Goal: Information Seeking & Learning: Learn about a topic

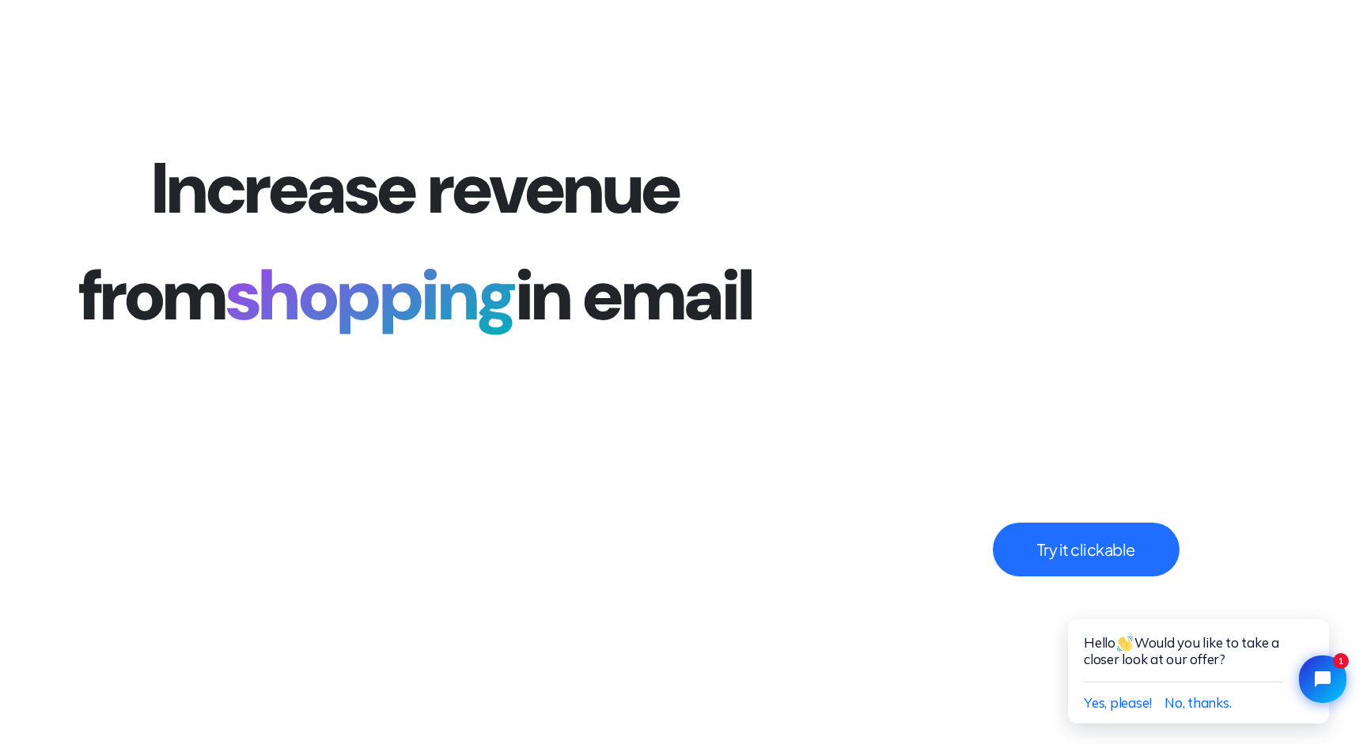
scroll to position [4077, 0]
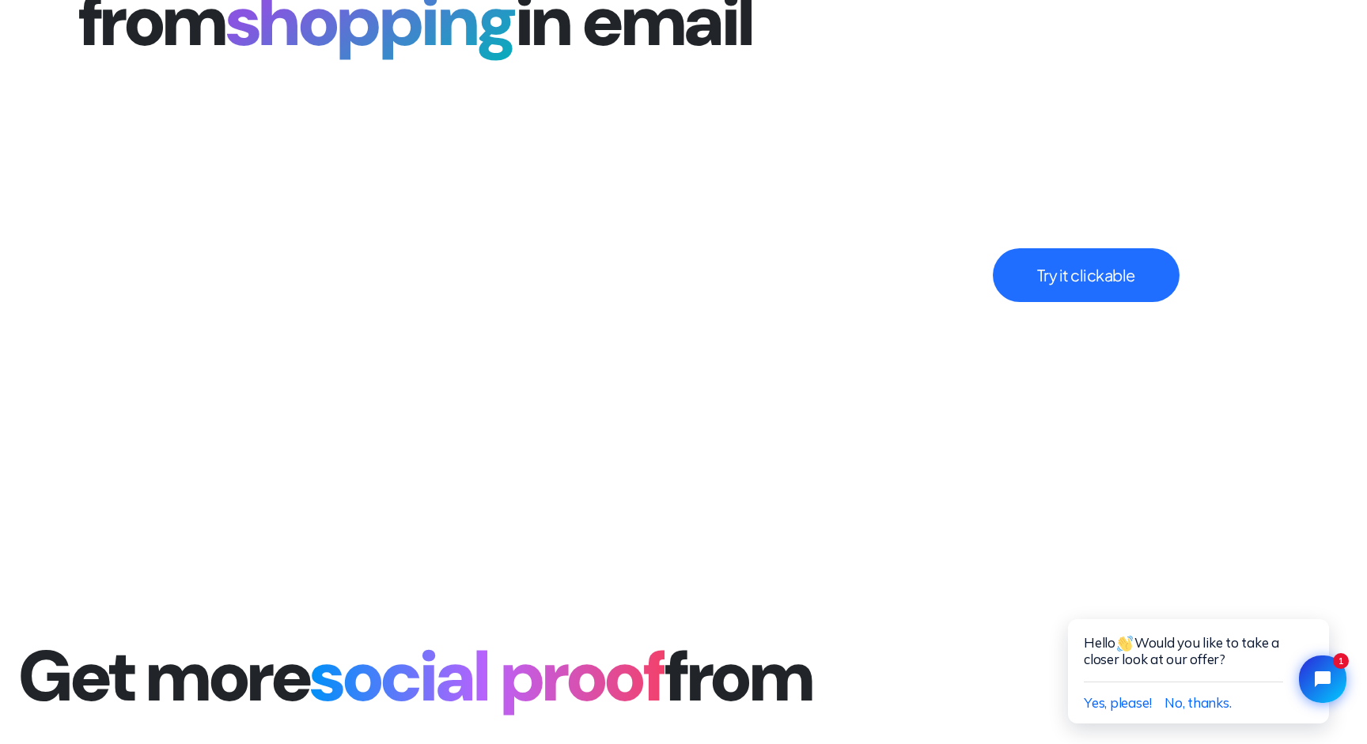
click at [1088, 278] on button "Try it clickable" at bounding box center [1086, 275] width 187 height 54
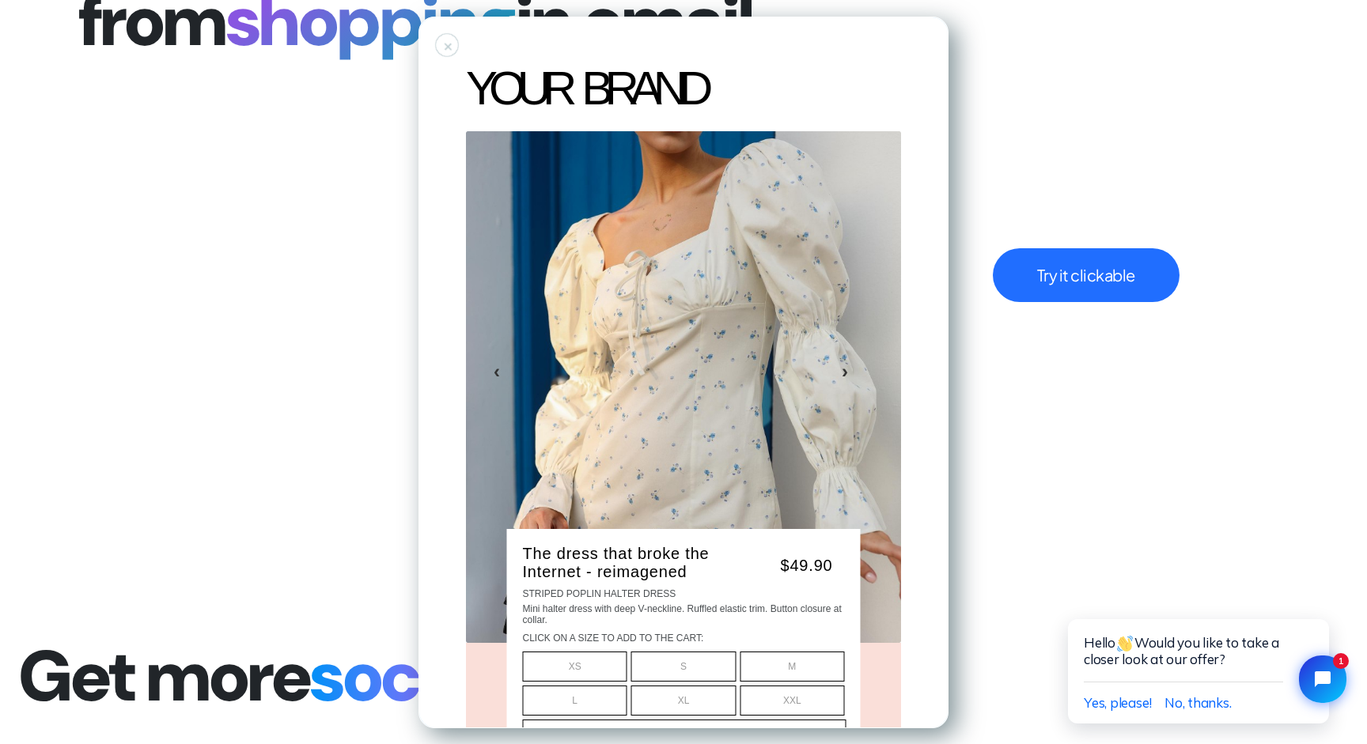
scroll to position [0, 0]
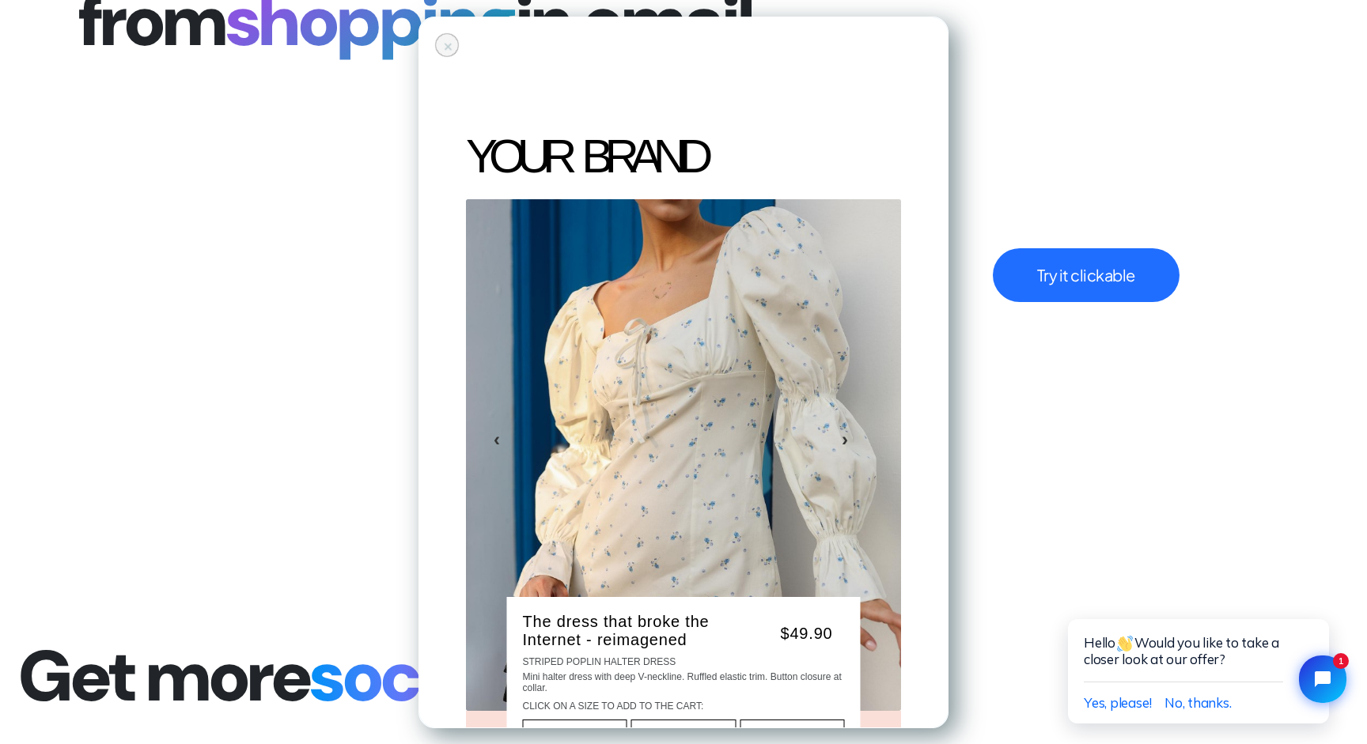
click at [441, 41] on div "+" at bounding box center [446, 44] width 33 height 33
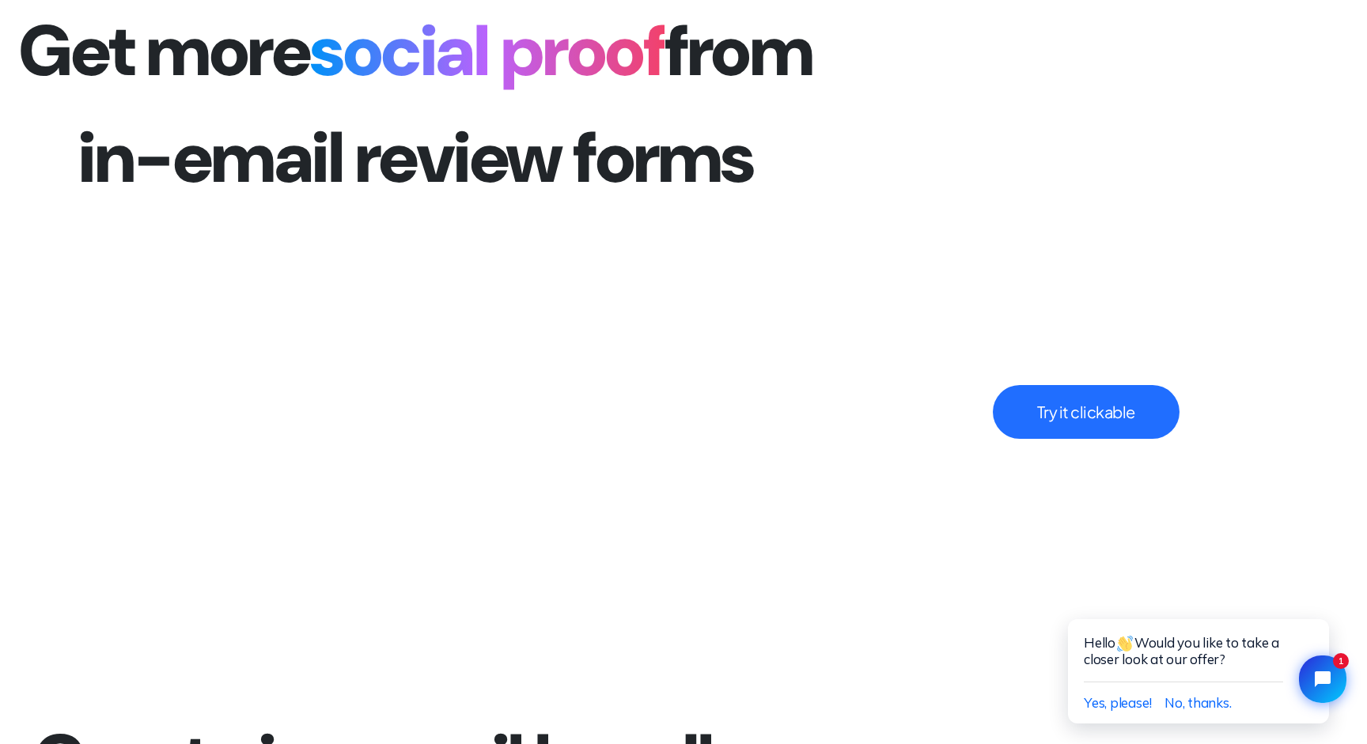
scroll to position [4668, 0]
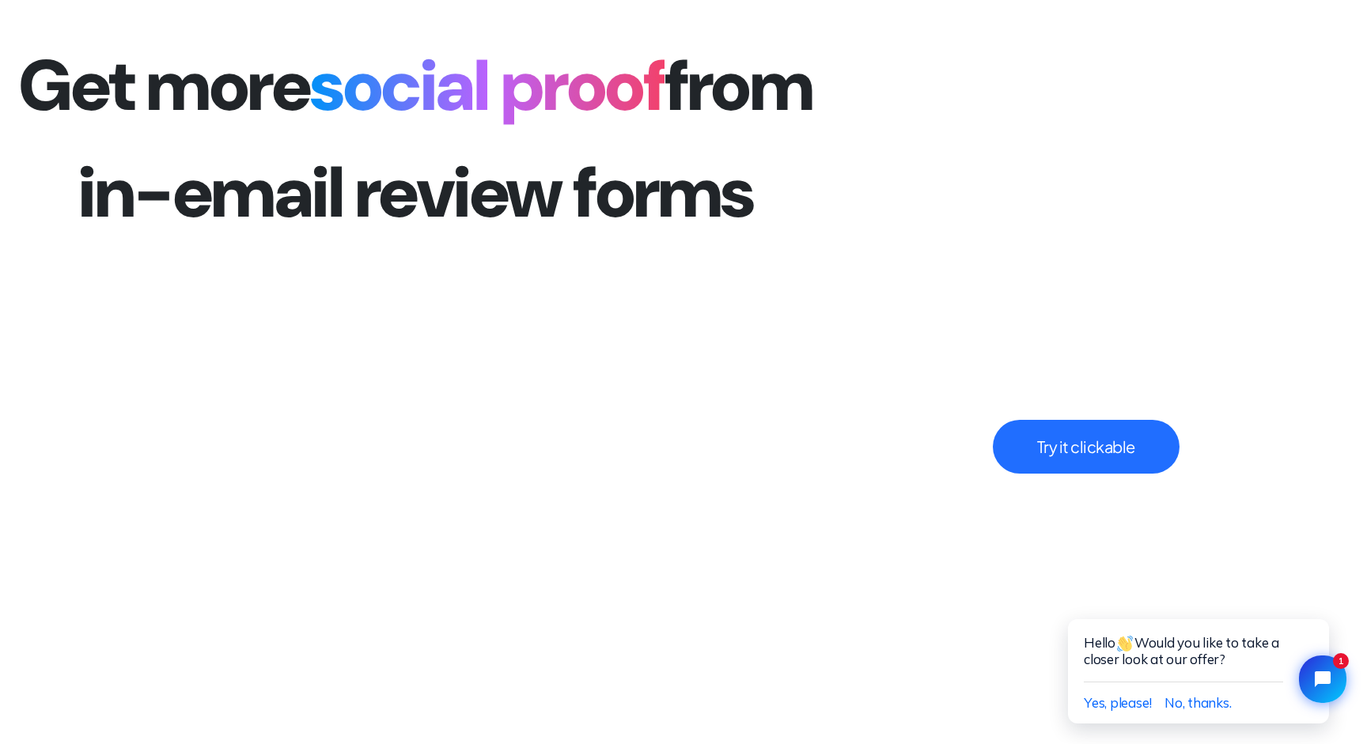
click at [1060, 438] on button "Try it clickable" at bounding box center [1086, 447] width 187 height 54
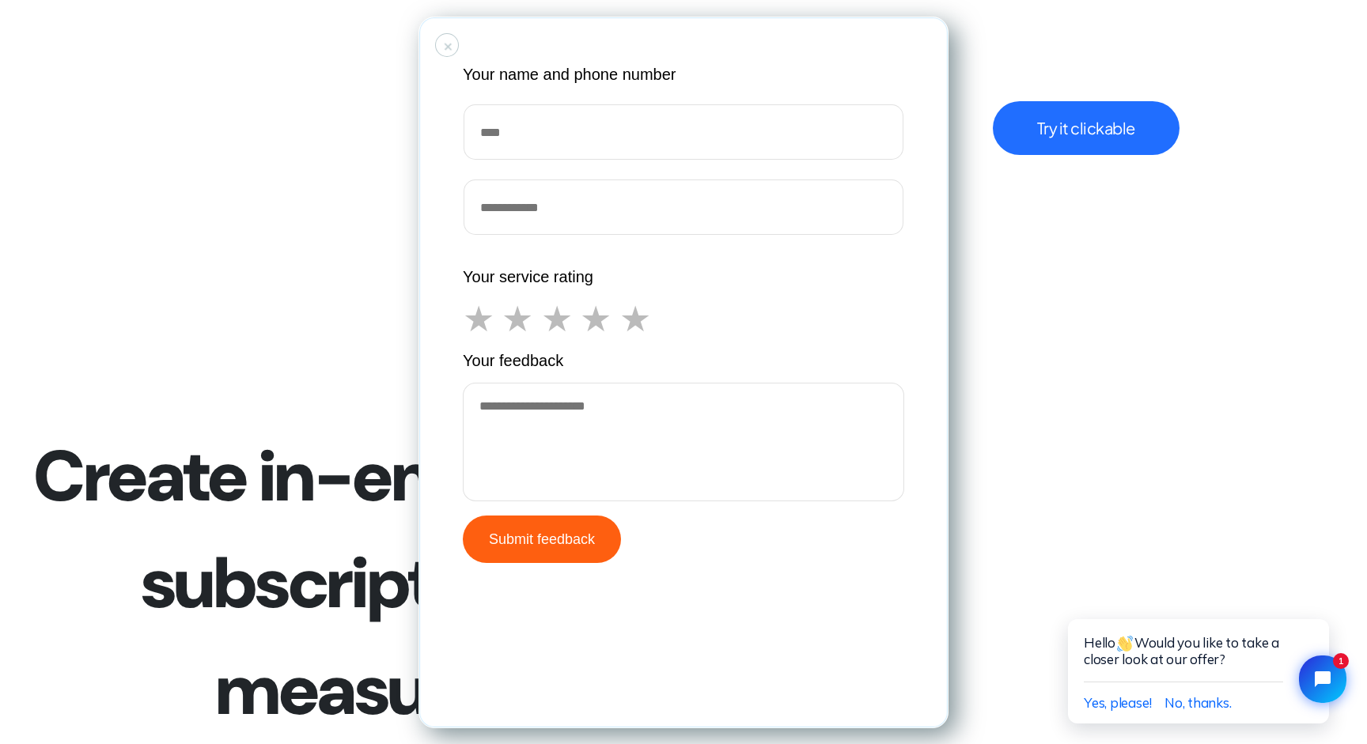
scroll to position [4892, 0]
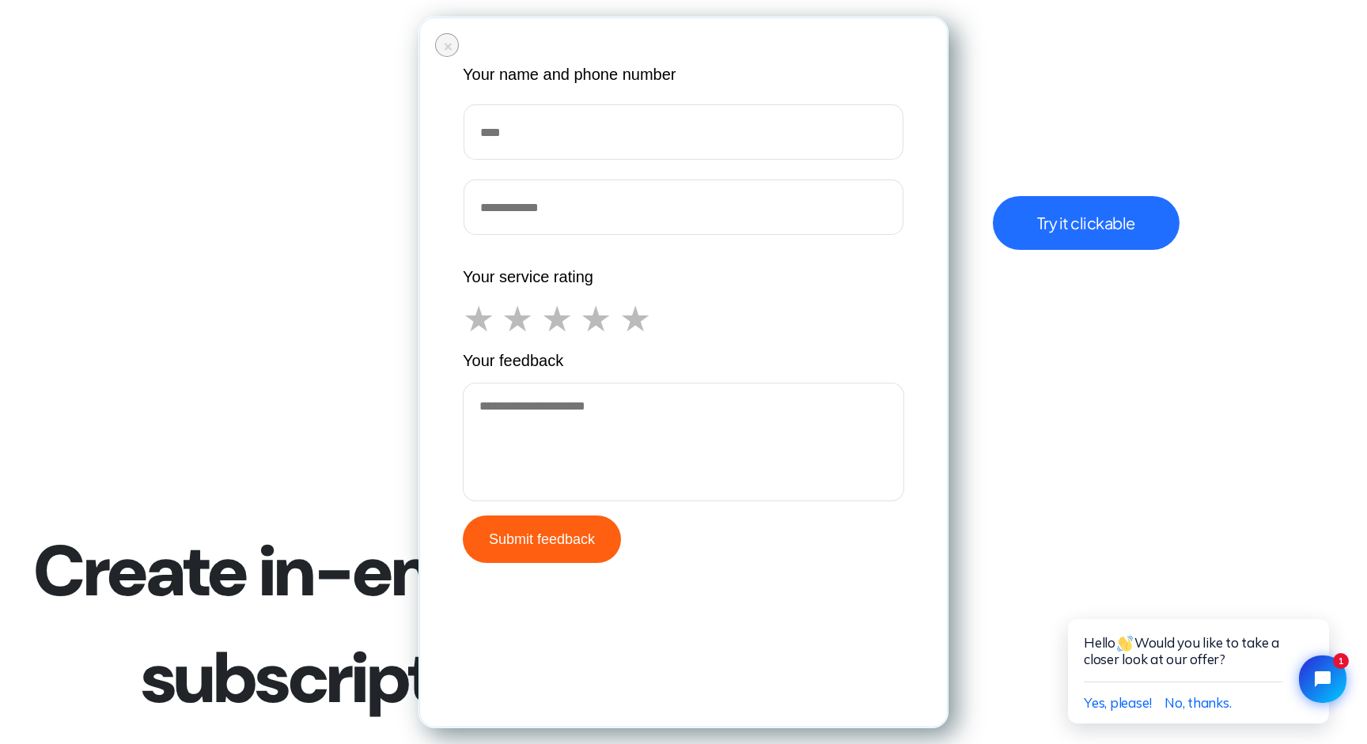
click at [445, 47] on div "+" at bounding box center [448, 45] width 6 height 6
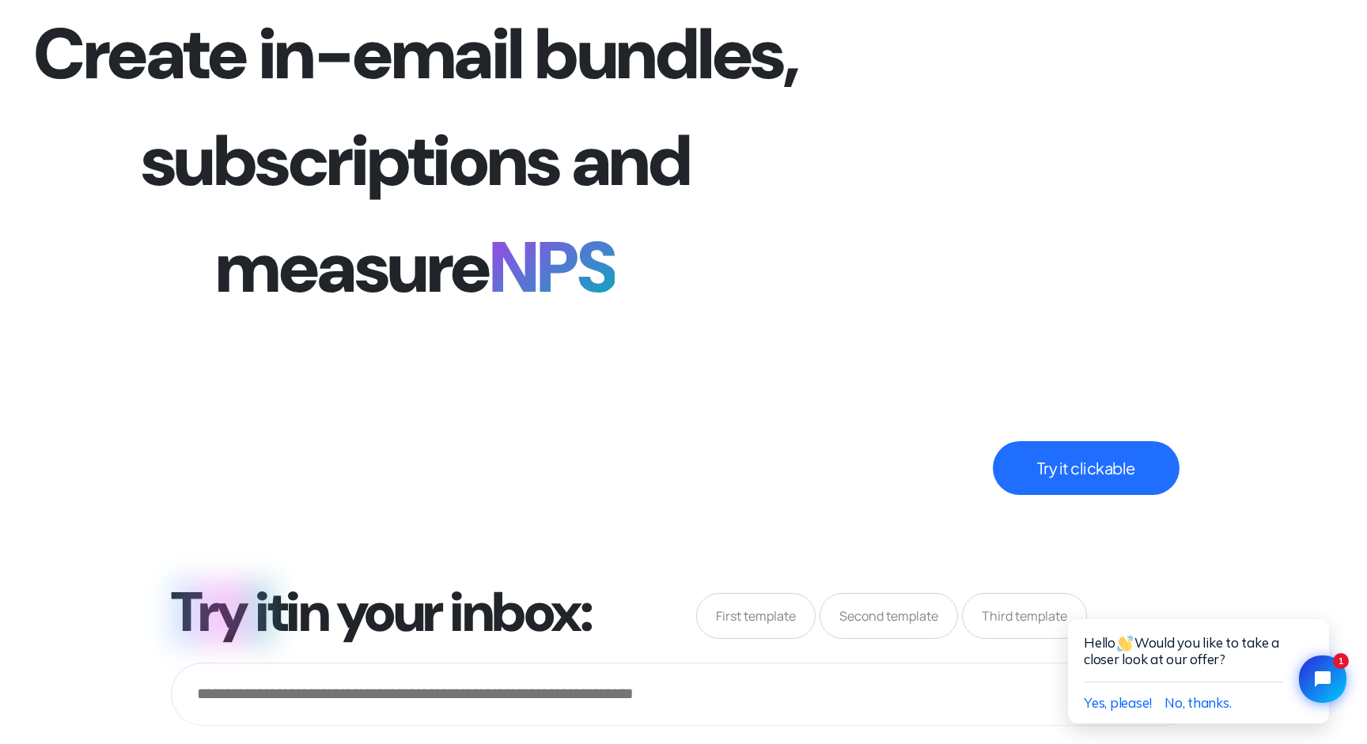
scroll to position [5490, 0]
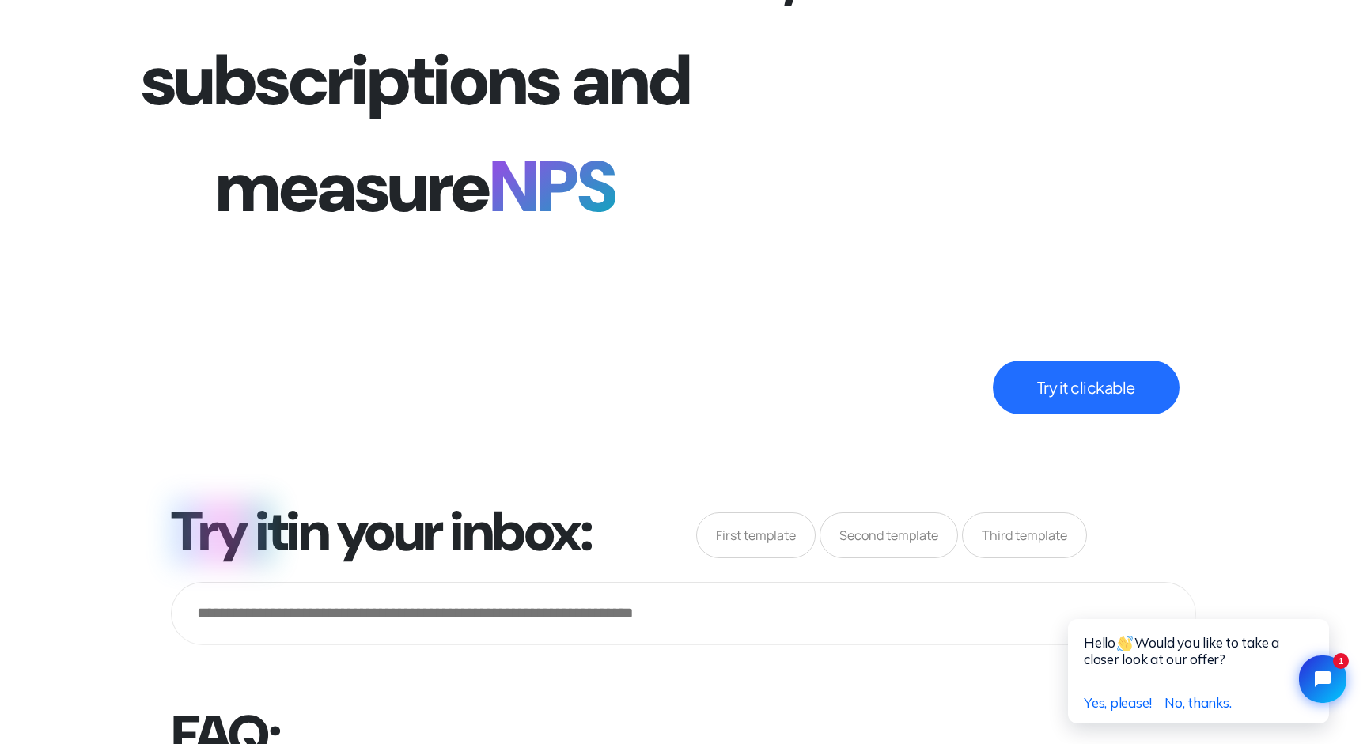
click at [1158, 410] on button "Try it clickable" at bounding box center [1086, 388] width 187 height 54
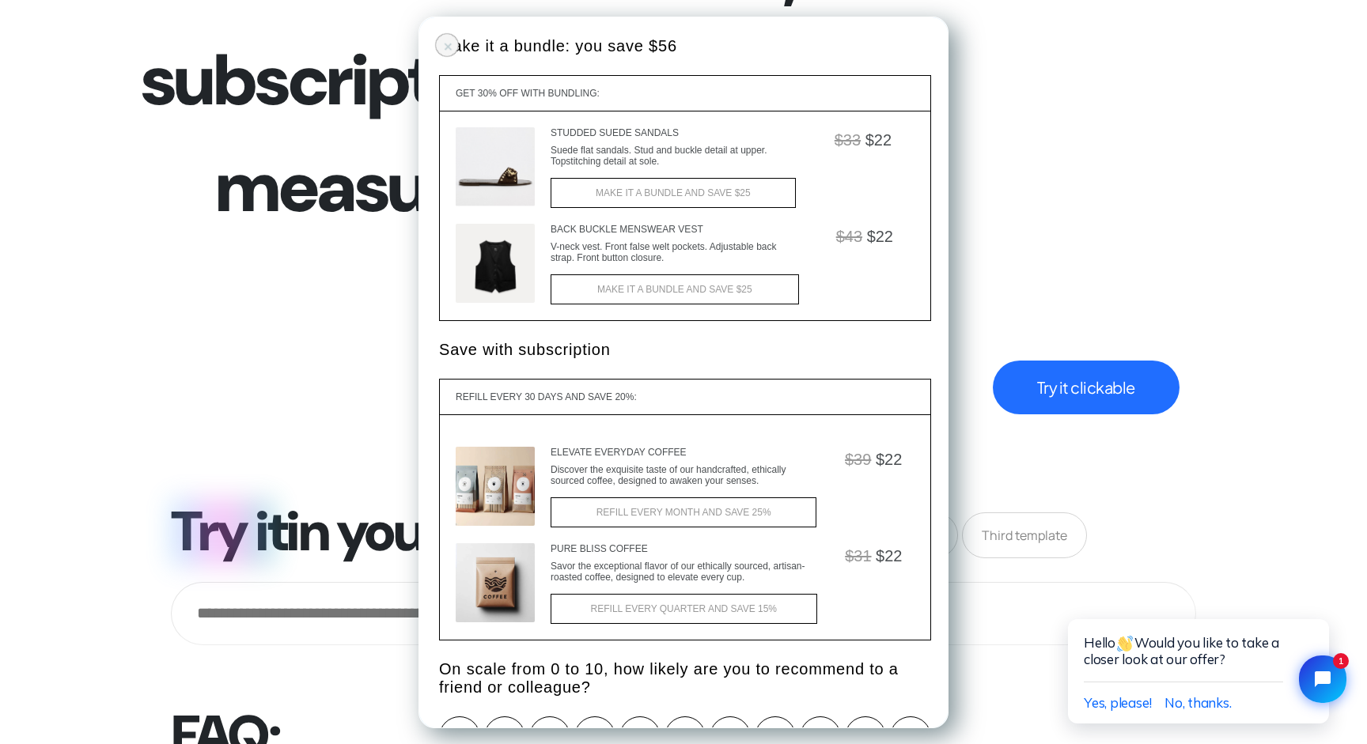
click at [441, 40] on div "+" at bounding box center [446, 44] width 33 height 33
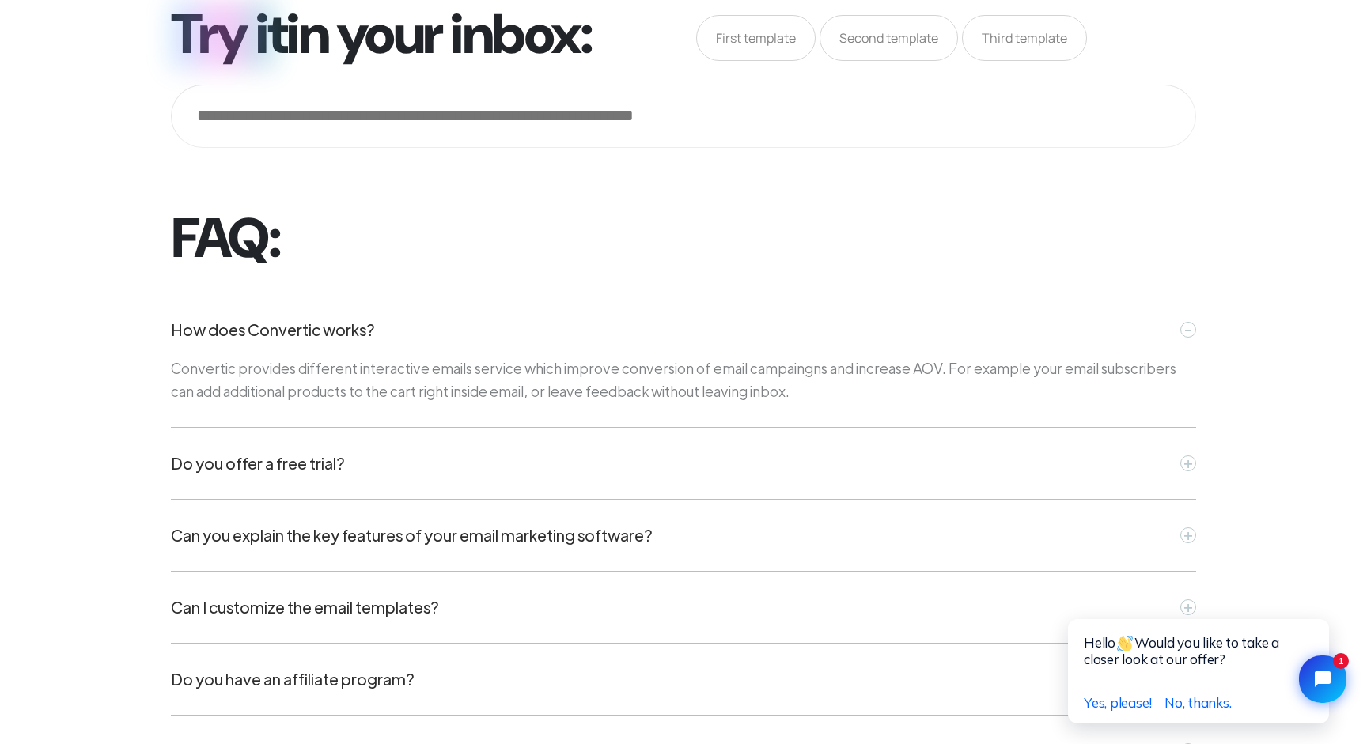
scroll to position [5988, 0]
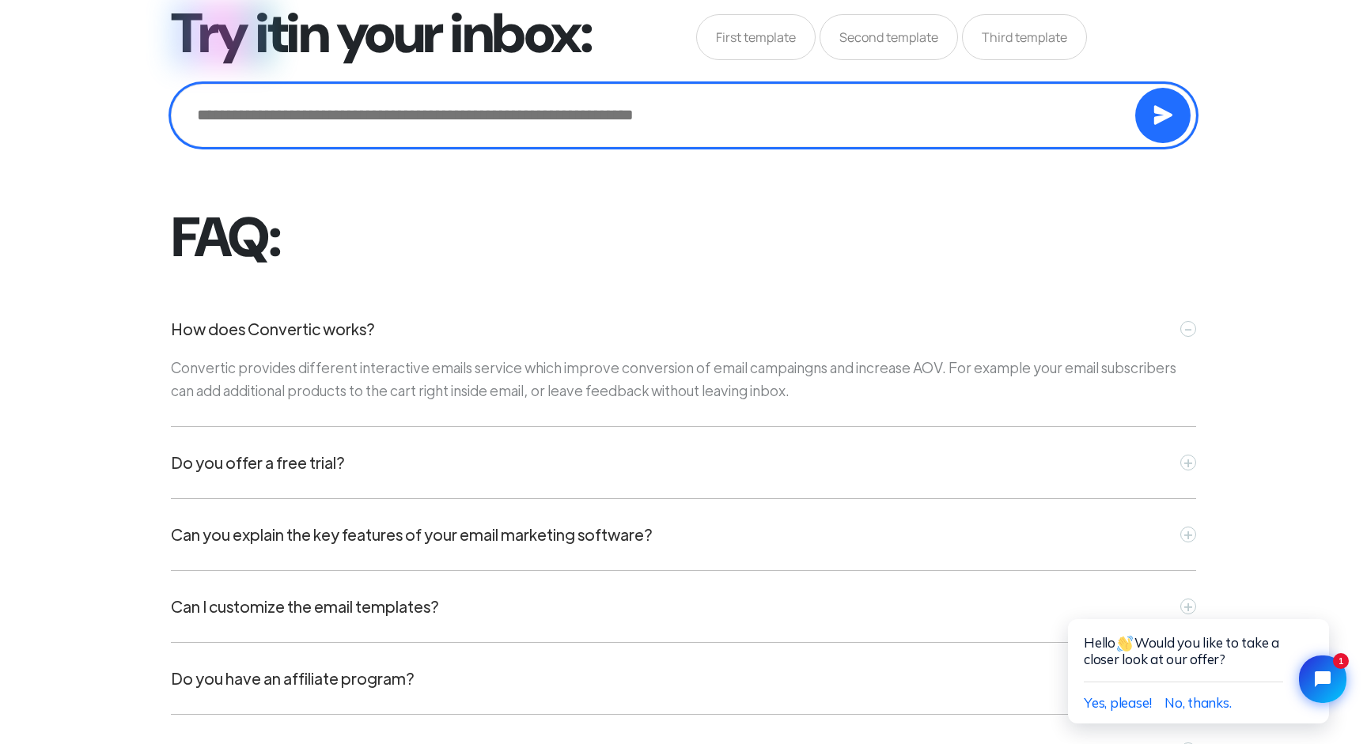
click at [493, 132] on input "email" at bounding box center [683, 115] width 1025 height 63
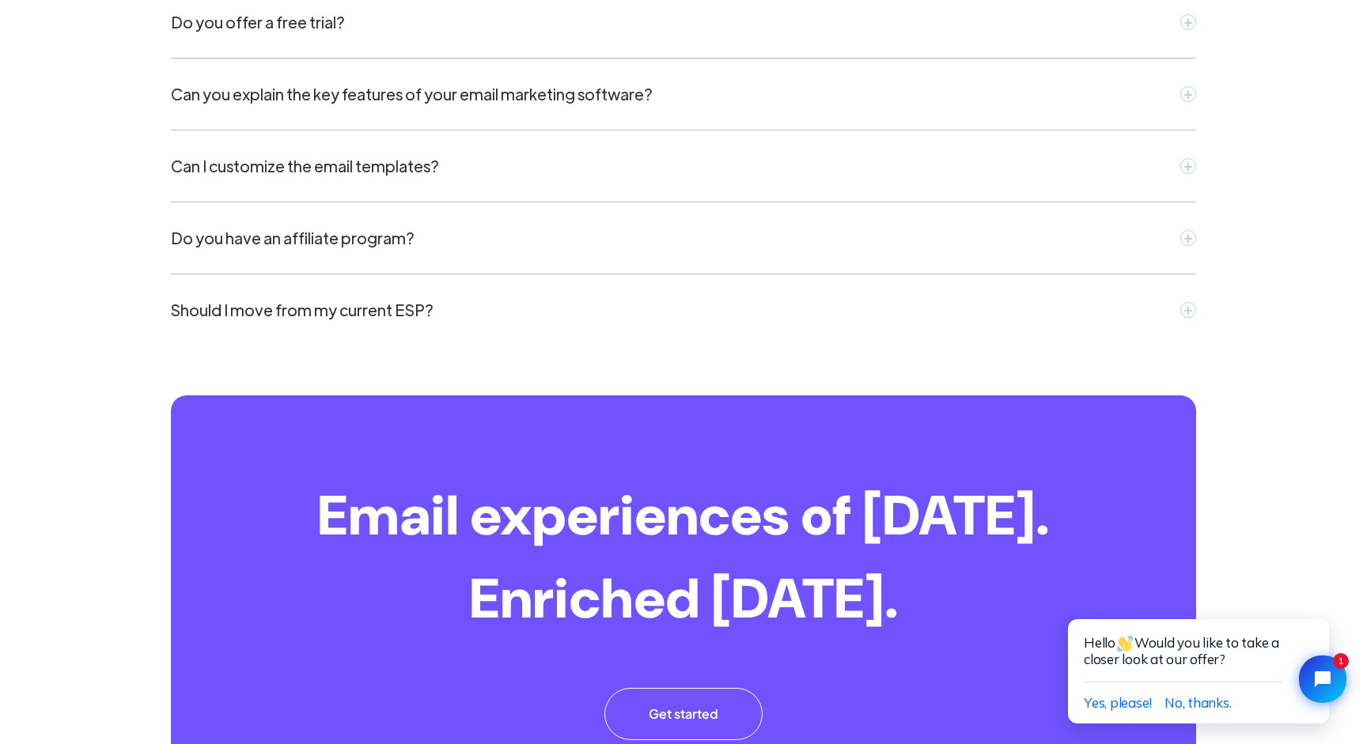
click at [390, 310] on div "Should I move from my current ESP?" at bounding box center [302, 310] width 263 height 24
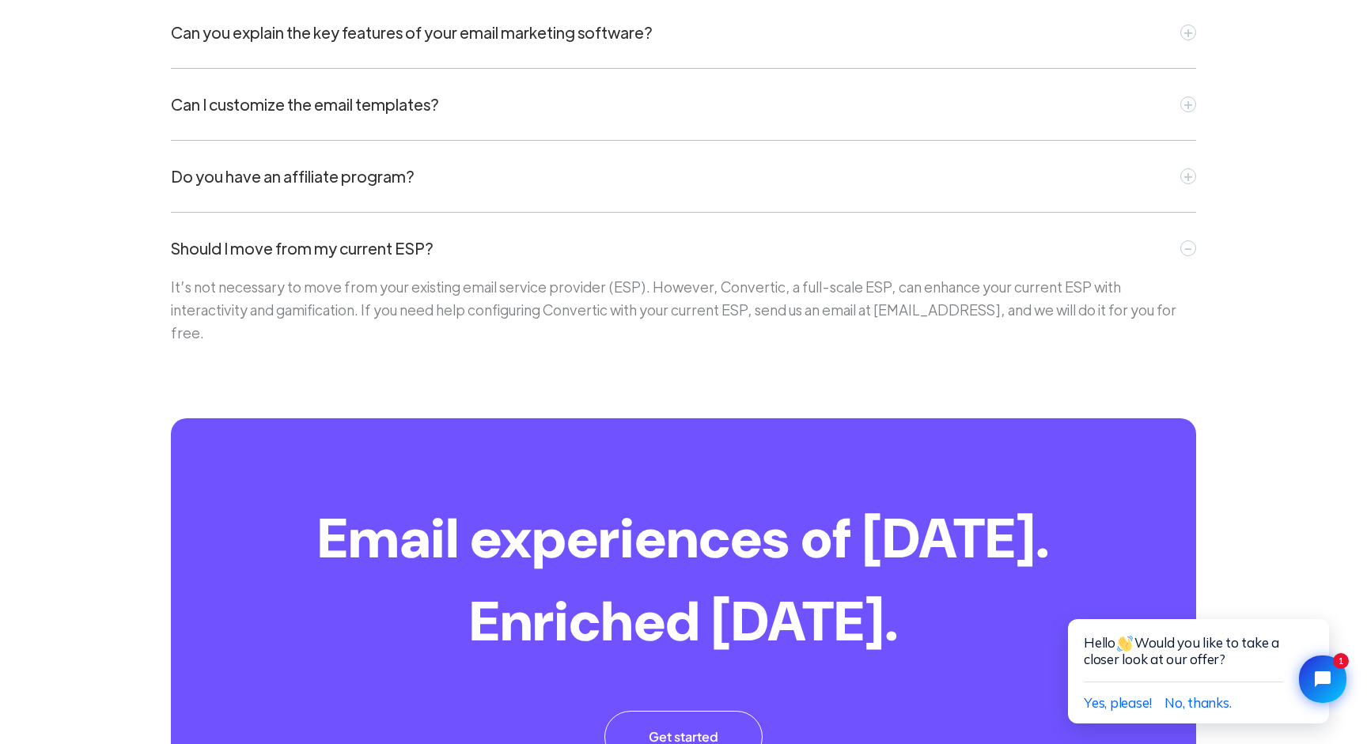
scroll to position [6367, 0]
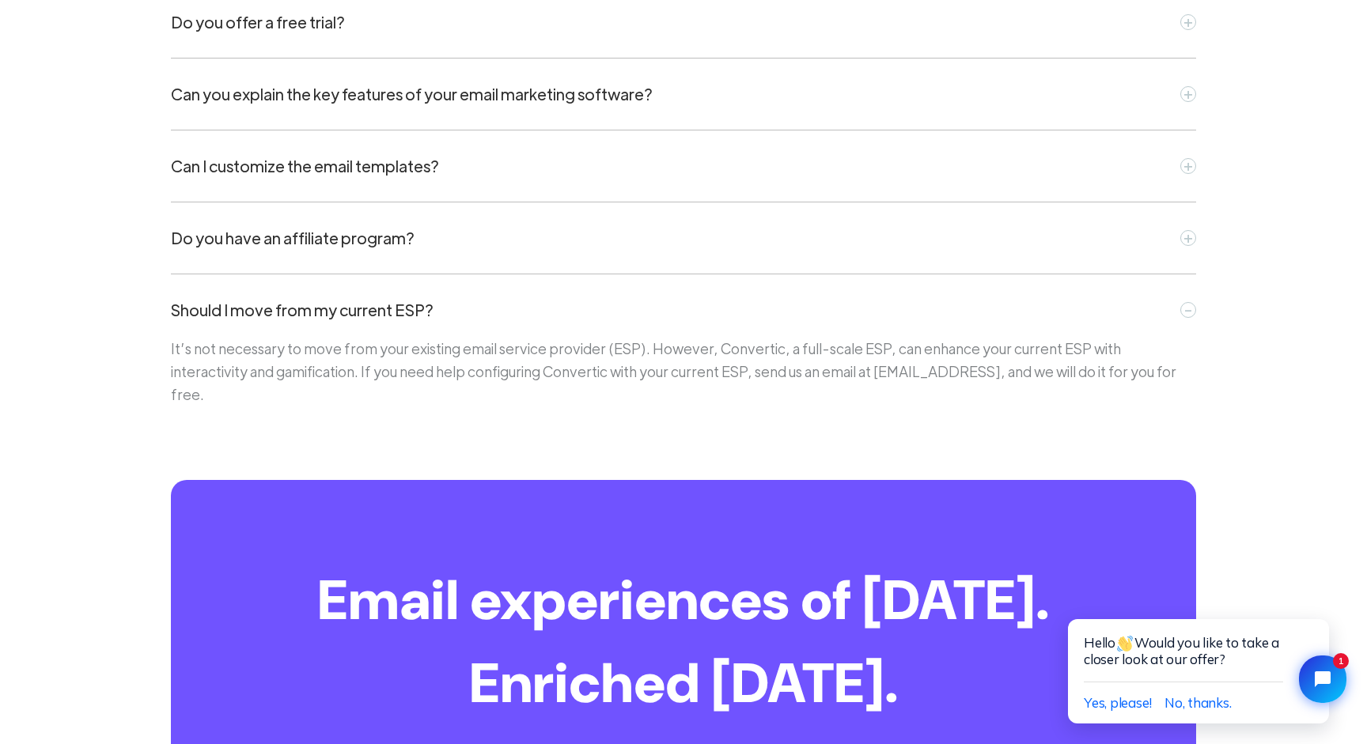
click at [390, 310] on div "Should I move from my current ESP?" at bounding box center [302, 310] width 263 height 24
click at [352, 244] on div "Do you have an affiliate program?" at bounding box center [293, 238] width 244 height 24
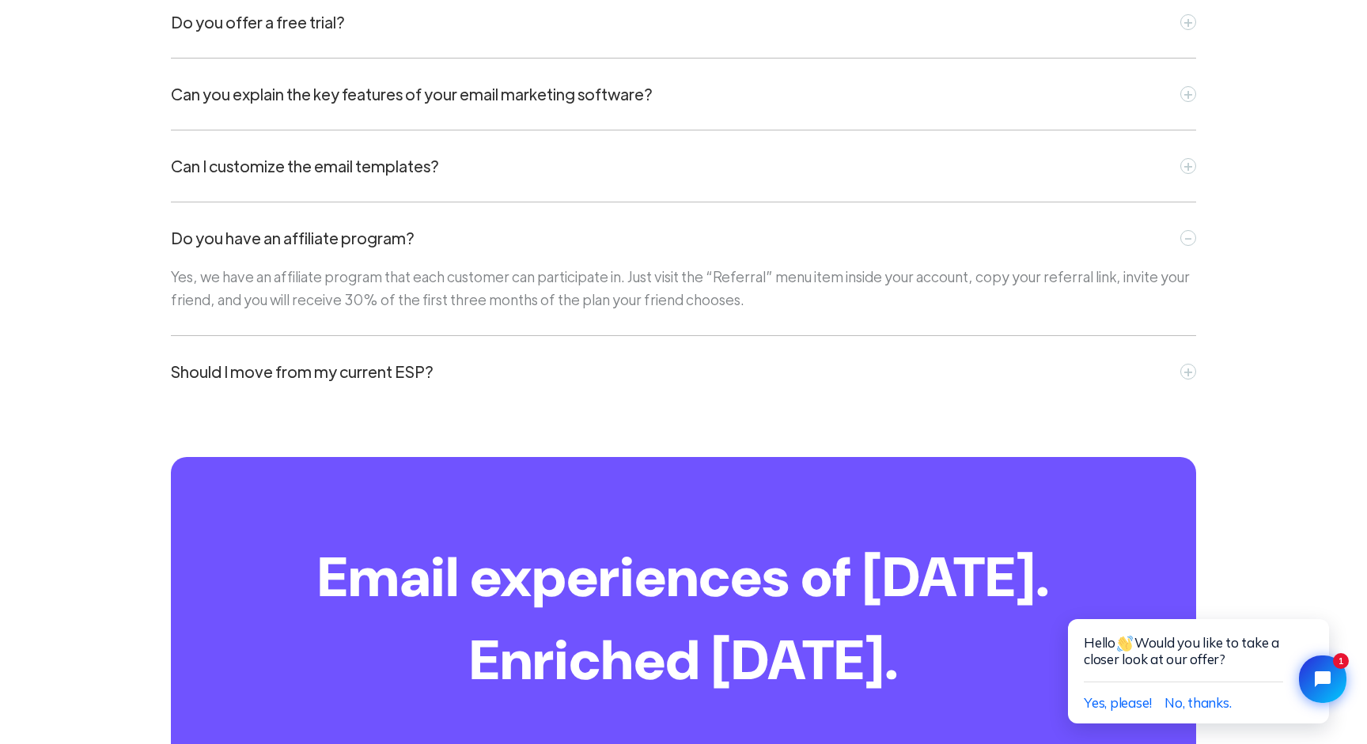
click at [350, 165] on div "Can I customize the email templates?" at bounding box center [305, 166] width 268 height 24
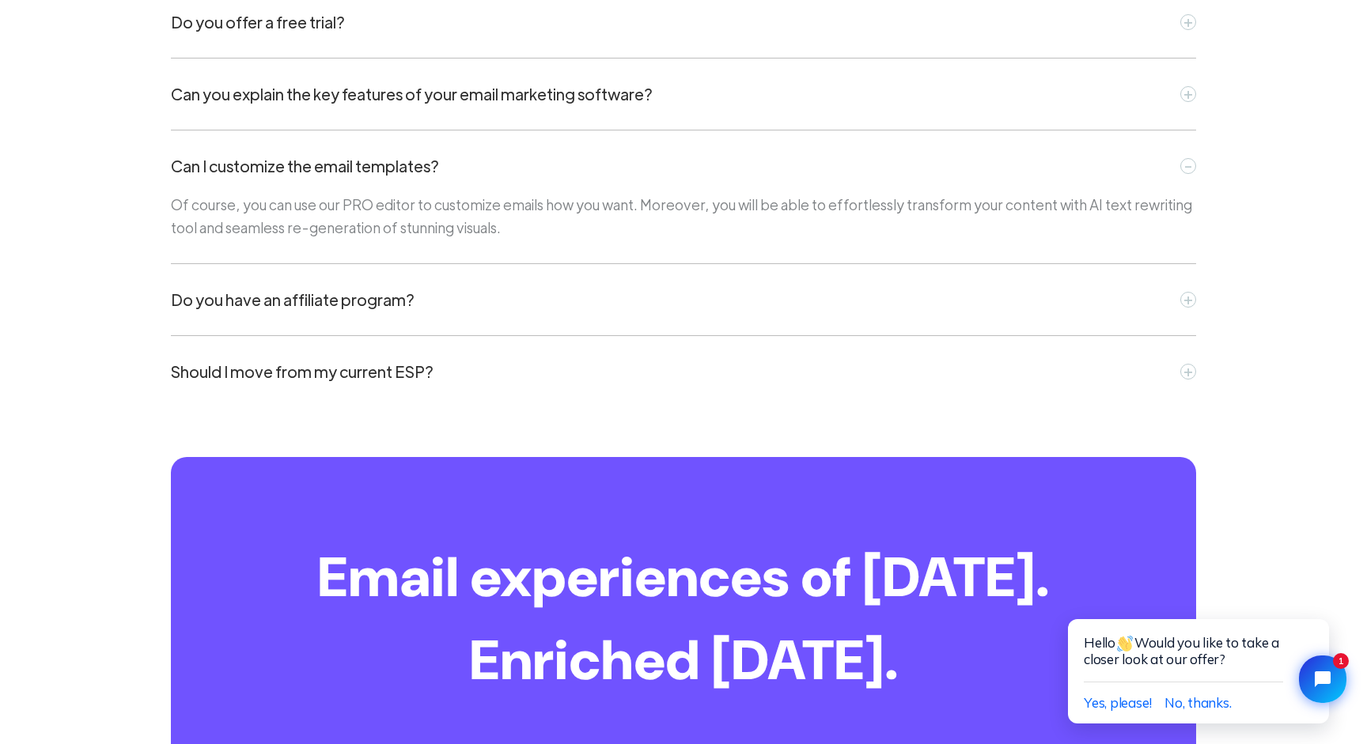
click at [324, 99] on div "Can you explain the key features of your email marketing software?" at bounding box center [412, 94] width 482 height 24
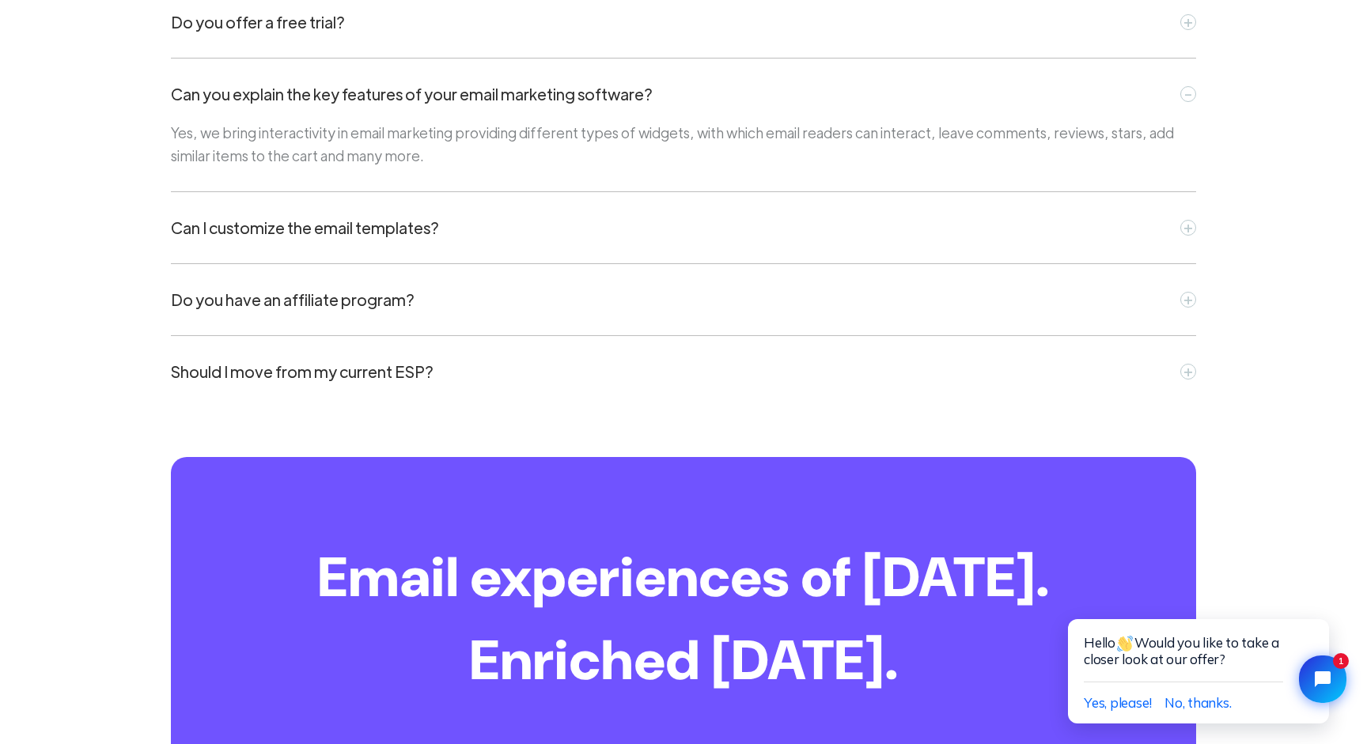
click at [316, 59] on div "Can you explain the key features of your email marketing software? - Yes, we br…" at bounding box center [683, 126] width 1025 height 134
click at [305, 25] on div "Do you offer a free trial?" at bounding box center [258, 22] width 174 height 24
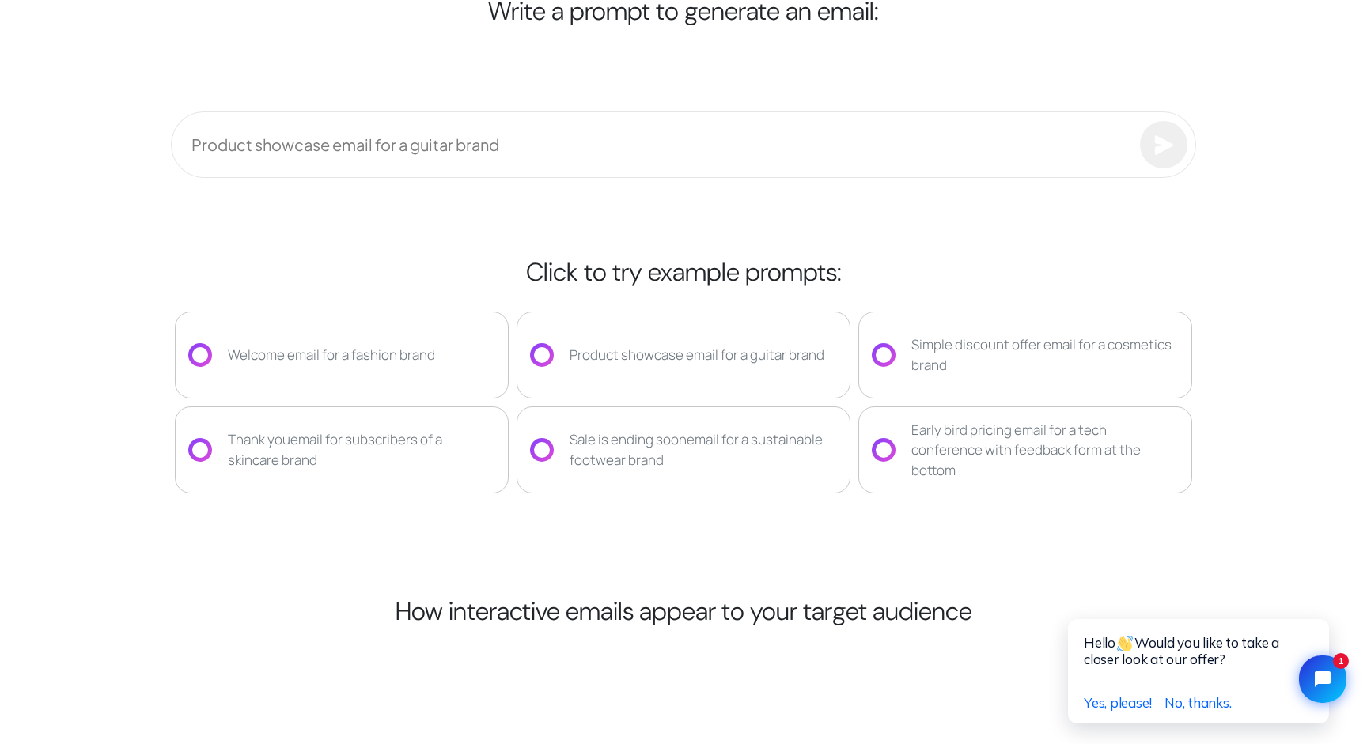
scroll to position [2993, 0]
